Goal: Understand process/instructions

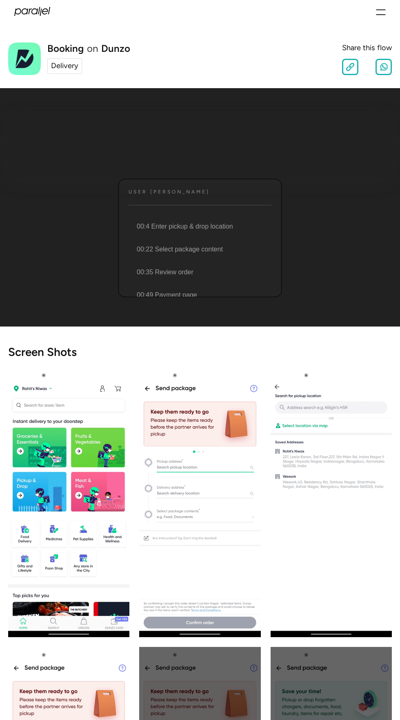
click at [224, 188] on div "User [PERSON_NAME] Text 00:4 Enter pickup & drop location 00:22 Select package …" at bounding box center [199, 238] width 163 height 118
click at [205, 229] on li "00:4 Enter pickup & drop location" at bounding box center [199, 226] width 145 height 23
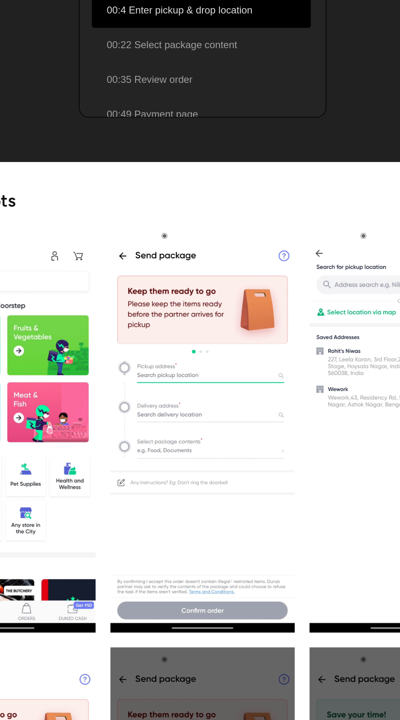
scroll to position [58, 0]
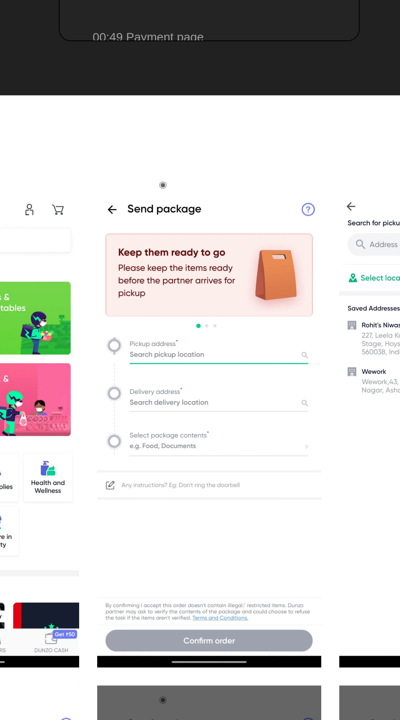
click at [210, 409] on img "open lightbox" at bounding box center [199, 444] width 121 height 270
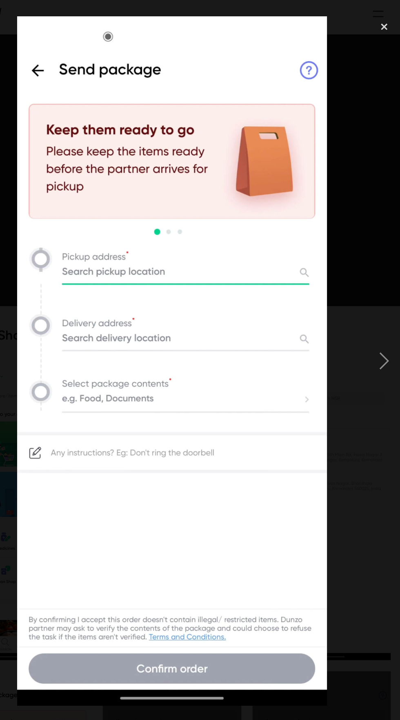
click at [242, 262] on img at bounding box center [200, 316] width 272 height 605
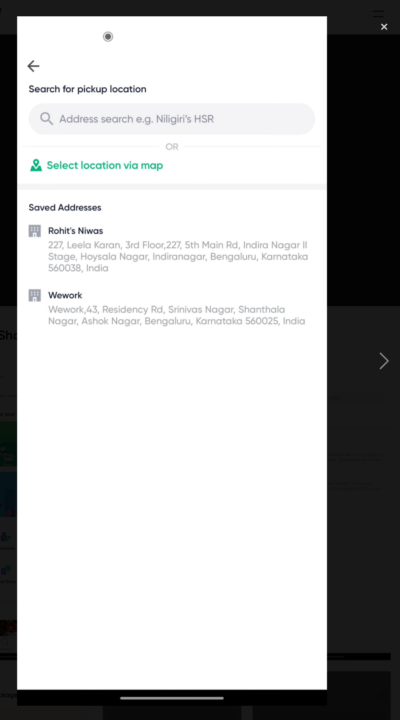
click at [272, 111] on img at bounding box center [200, 316] width 272 height 605
